Goal: Task Accomplishment & Management: Manage account settings

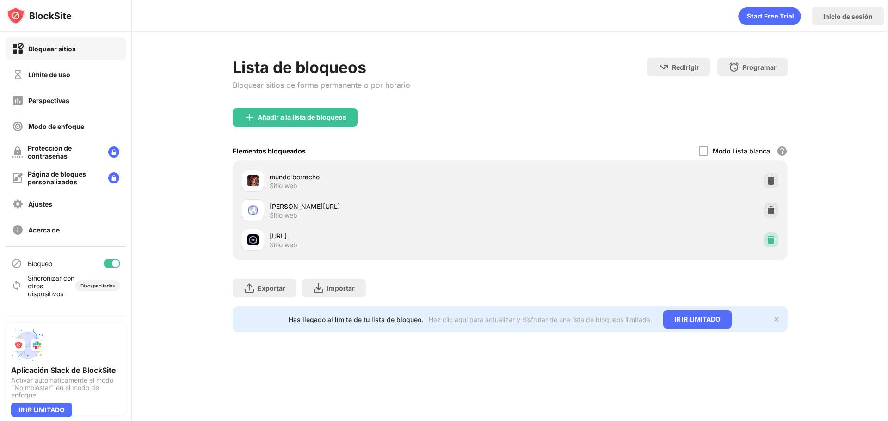
click at [774, 244] on img at bounding box center [770, 239] width 9 height 9
